Goal: Go to known website: Access a specific website the user already knows

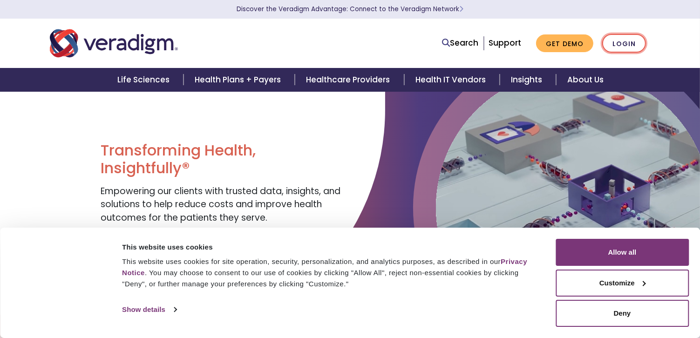
click at [618, 42] on link "Login" at bounding box center [625, 43] width 44 height 19
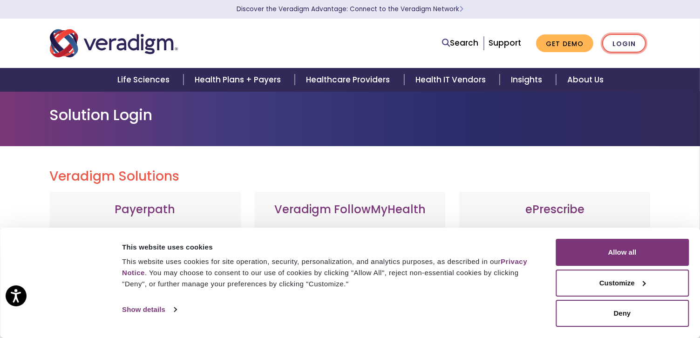
click at [623, 46] on link "Login" at bounding box center [625, 43] width 44 height 19
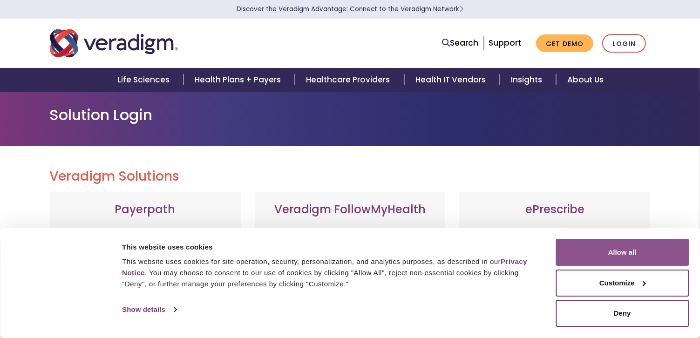
click at [626, 256] on button "Allow all" at bounding box center [622, 252] width 133 height 27
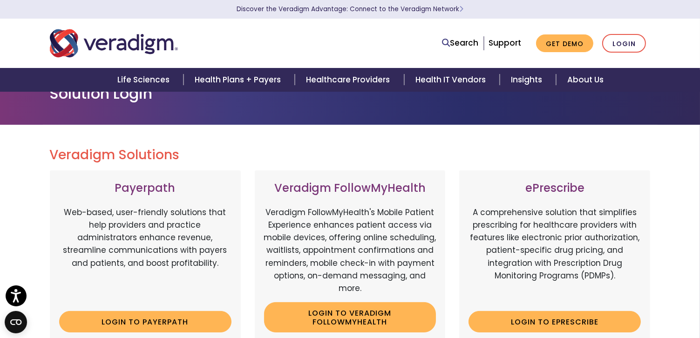
scroll to position [296, 0]
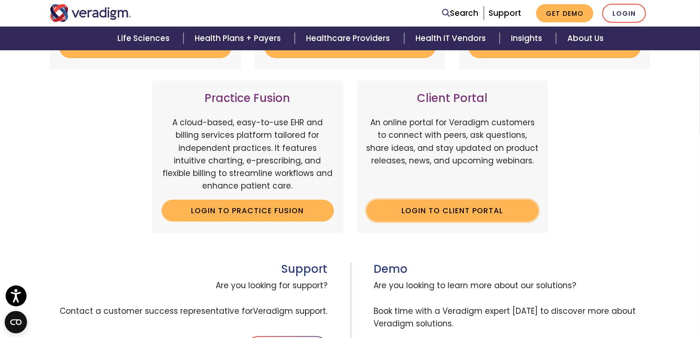
click at [477, 209] on link "Login to Client Portal" at bounding box center [453, 210] width 172 height 21
